Goal: Task Accomplishment & Management: Manage account settings

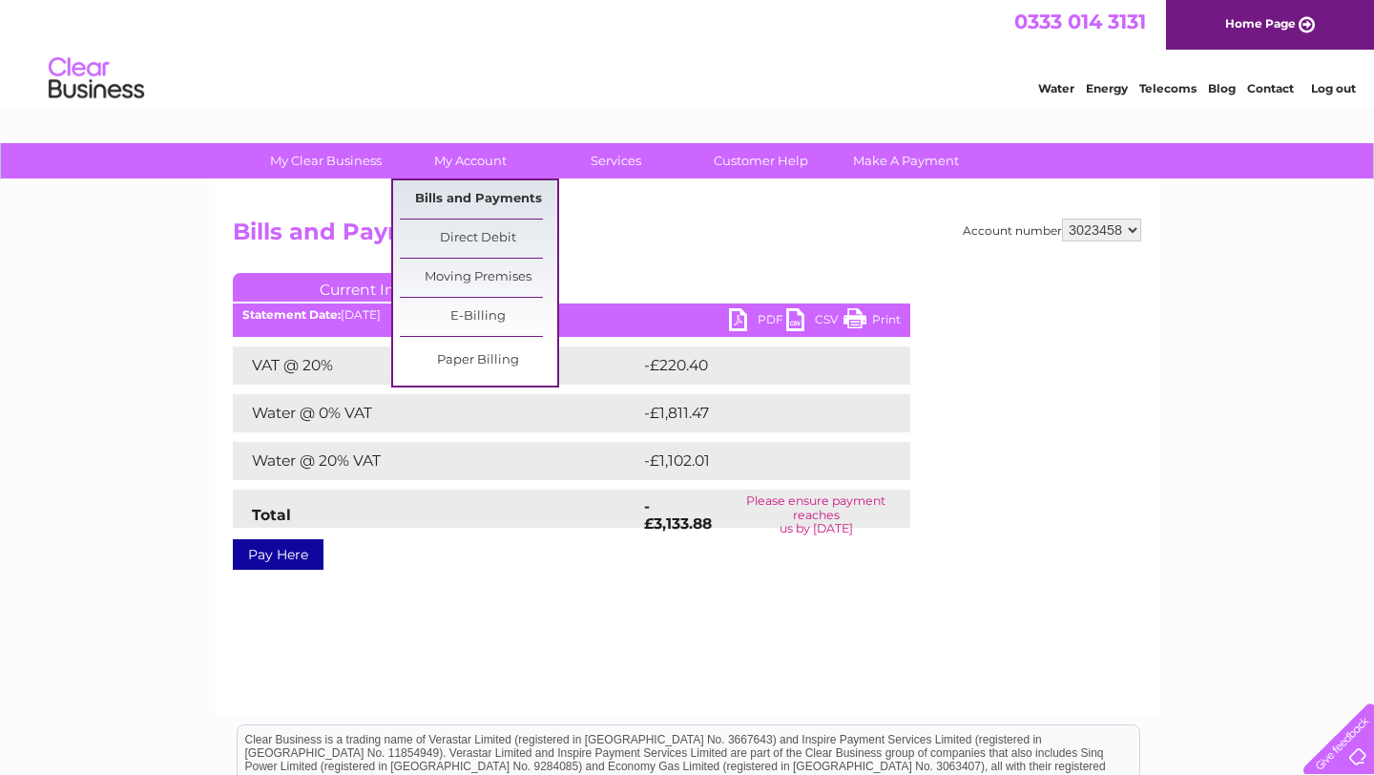
click at [453, 190] on link "Bills and Payments" at bounding box center [478, 199] width 157 height 38
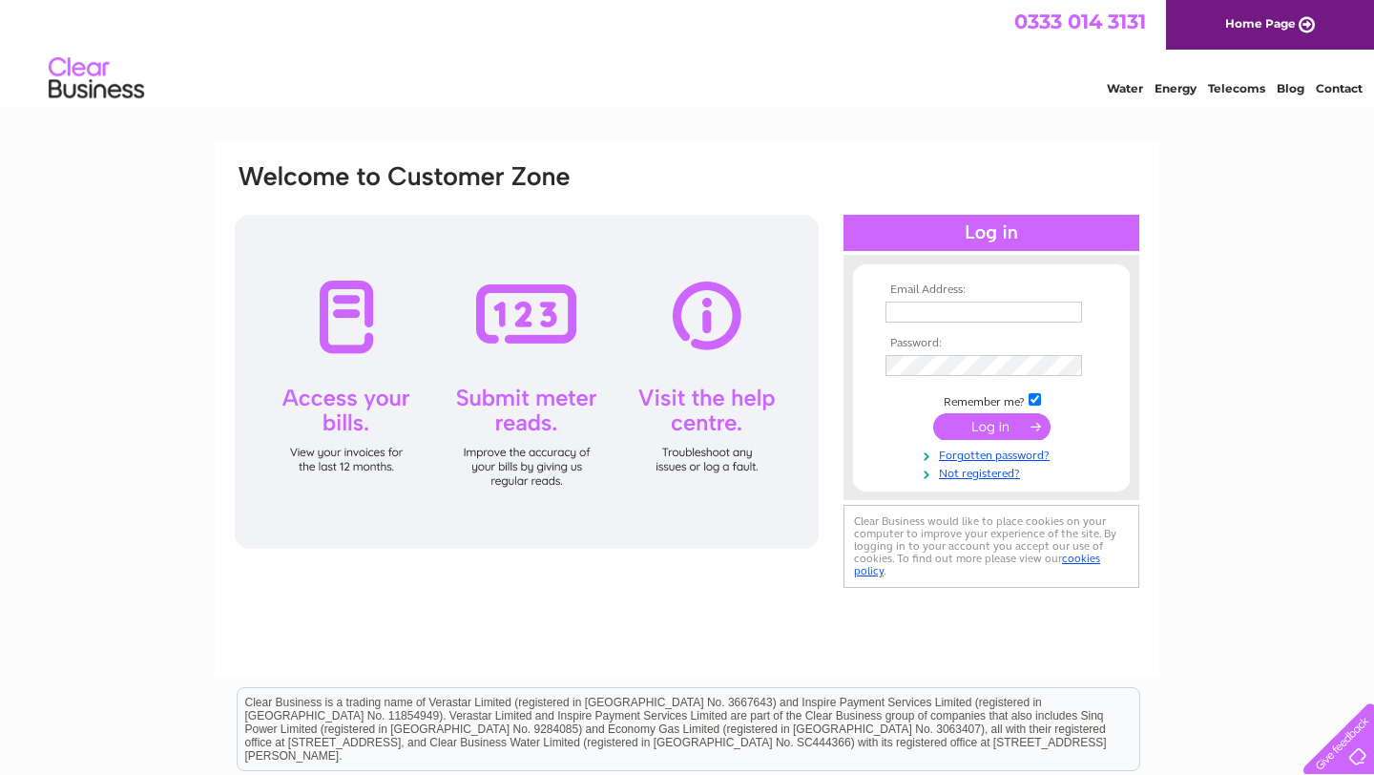
type input "[EMAIL_ADDRESS][DOMAIN_NAME]"
click at [991, 426] on input "submit" at bounding box center [991, 426] width 117 height 27
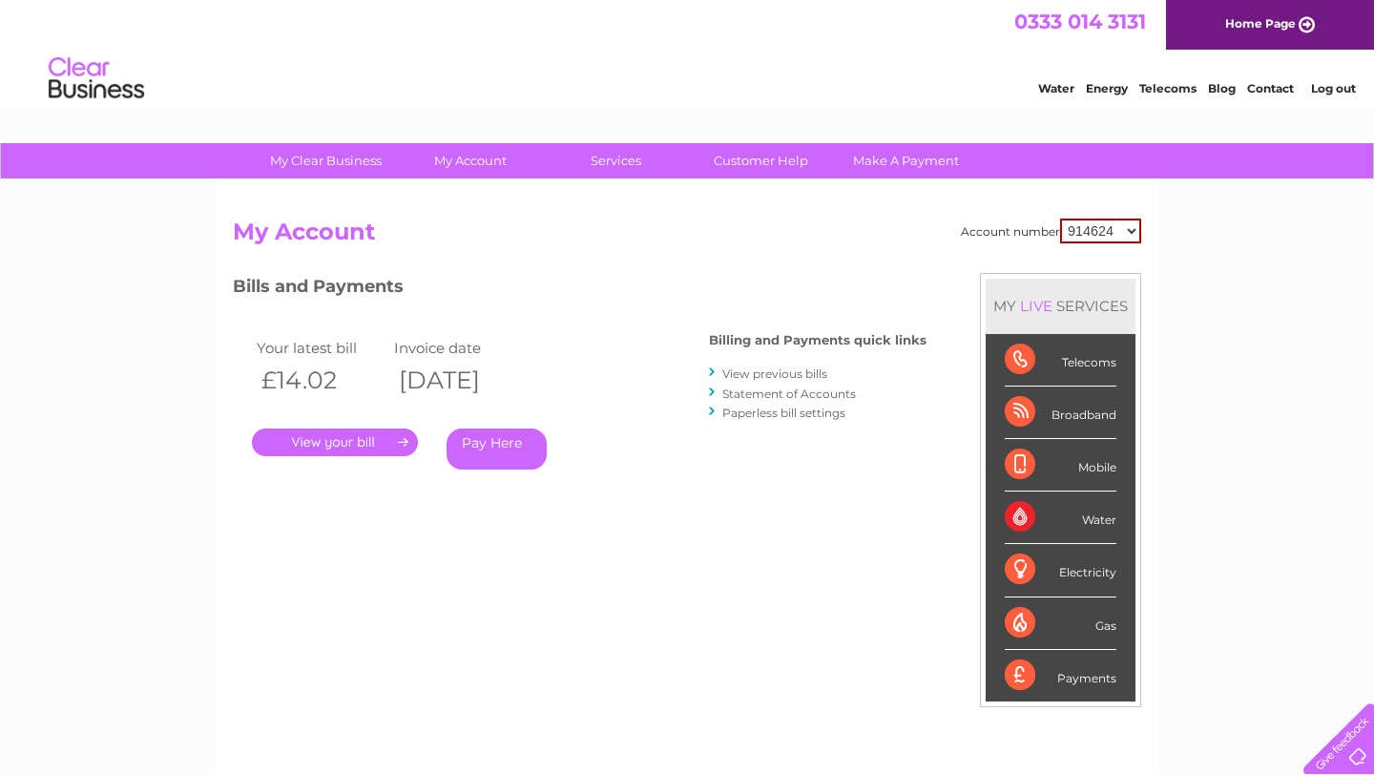
click at [1119, 231] on select "914624 3023458" at bounding box center [1100, 230] width 81 height 25
select select "3023458"
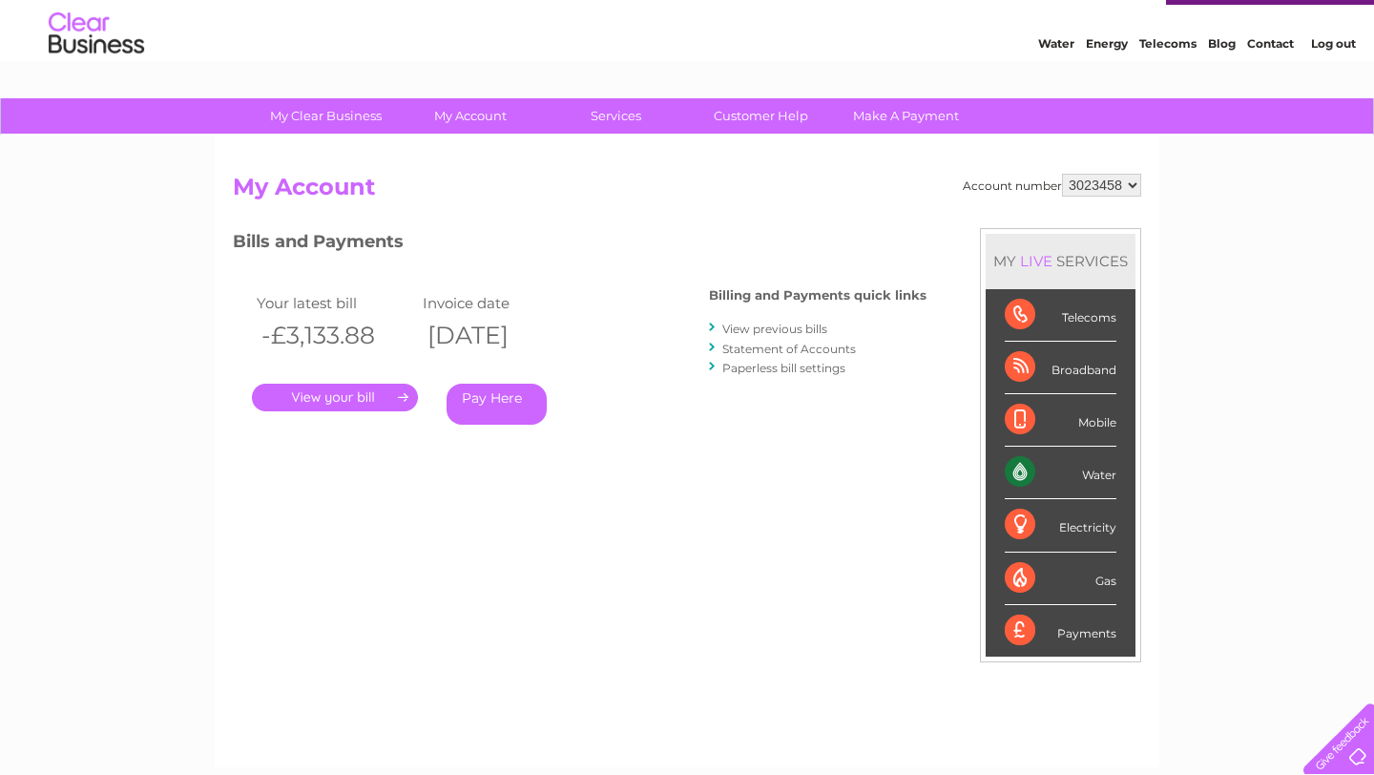
scroll to position [48, 0]
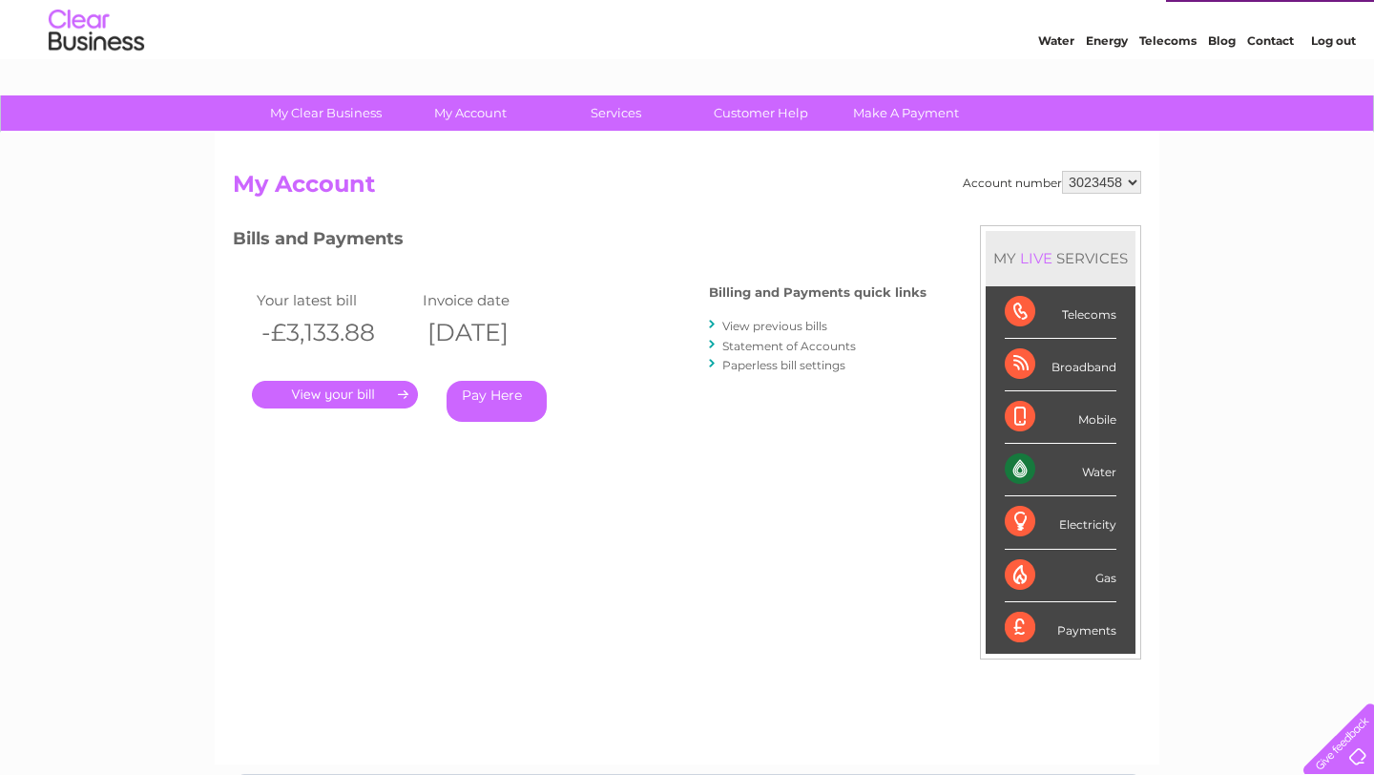
click at [363, 399] on link "." at bounding box center [335, 395] width 166 height 28
